Goal: Information Seeking & Learning: Learn about a topic

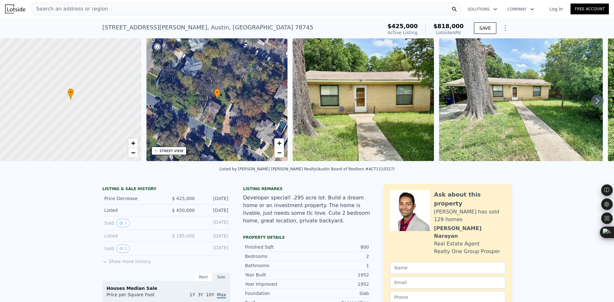
click at [170, 8] on div "Search an address or region" at bounding box center [246, 9] width 431 height 13
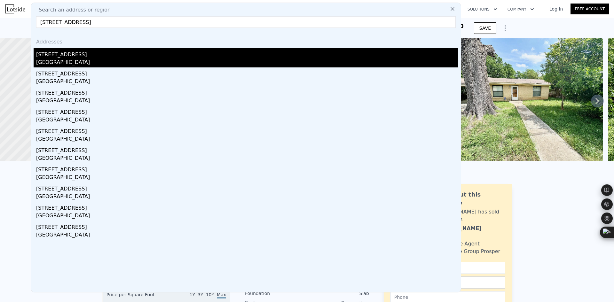
type input "[STREET_ADDRESS]"
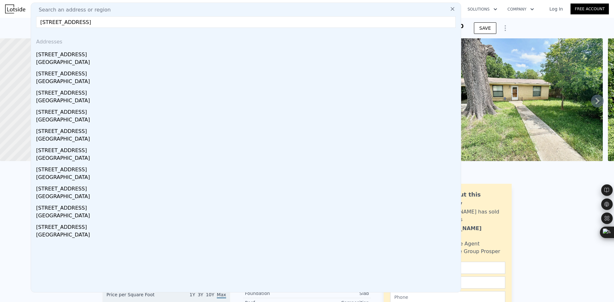
drag, startPoint x: 107, startPoint y: 49, endPoint x: 156, endPoint y: 94, distance: 65.6
click at [107, 49] on div "[STREET_ADDRESS]" at bounding box center [247, 53] width 422 height 10
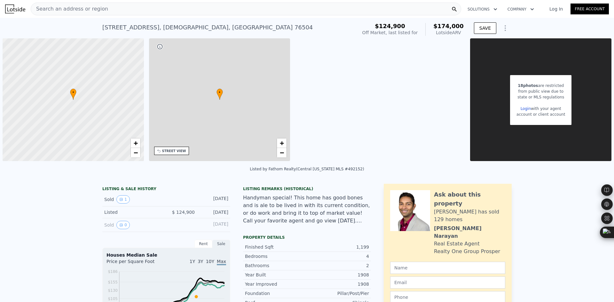
type input "2"
type input "4"
type input "2"
type input "980"
type input "1608"
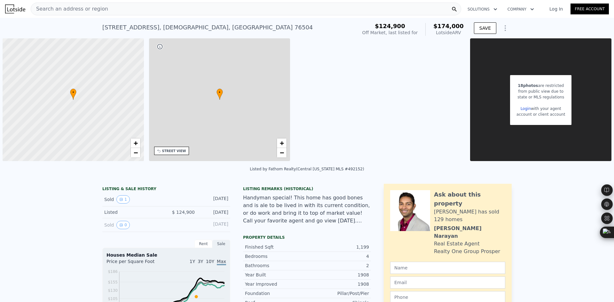
type input "5248.98"
type input "12998.304"
type input "$ 174,000"
type input "5"
type input "$ 29,638"
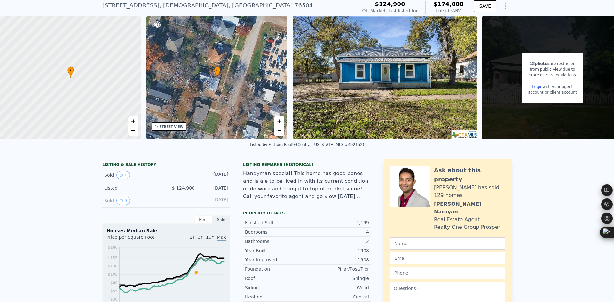
scroll to position [2, 0]
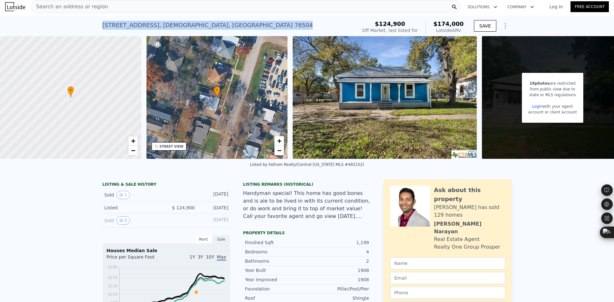
drag, startPoint x: 187, startPoint y: 25, endPoint x: 98, endPoint y: 25, distance: 88.6
click at [98, 25] on div "[STREET_ADDRESS] No sales on record (~ARV $174k ) $124,900 Off Market, last lis…" at bounding box center [307, 26] width 614 height 20
copy div "[STREET_ADDRESS]"
